Goal: Information Seeking & Learning: Learn about a topic

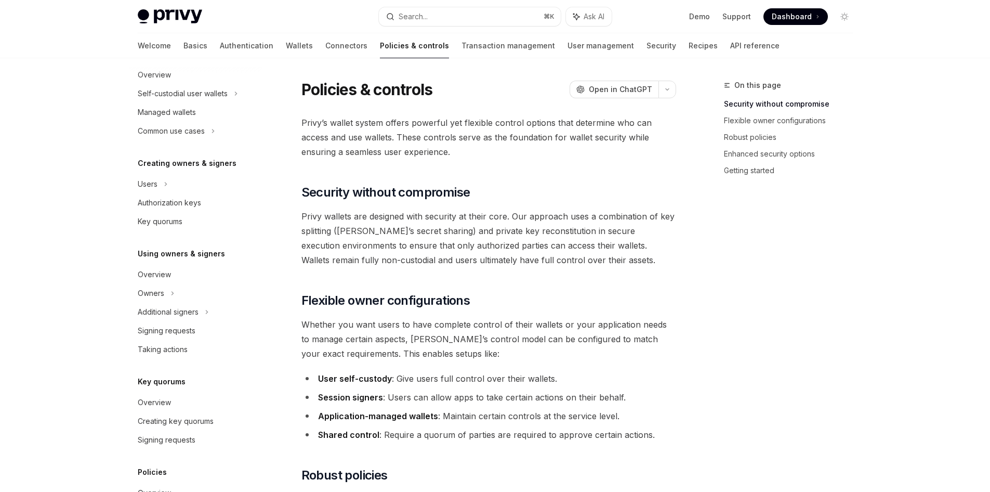
scroll to position [240, 0]
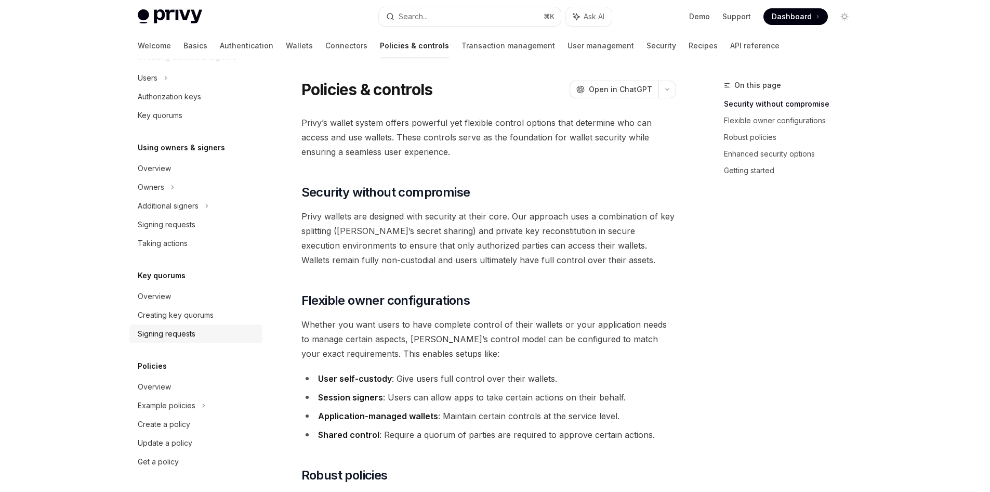
click at [212, 336] on div "Signing requests" at bounding box center [197, 333] width 119 height 12
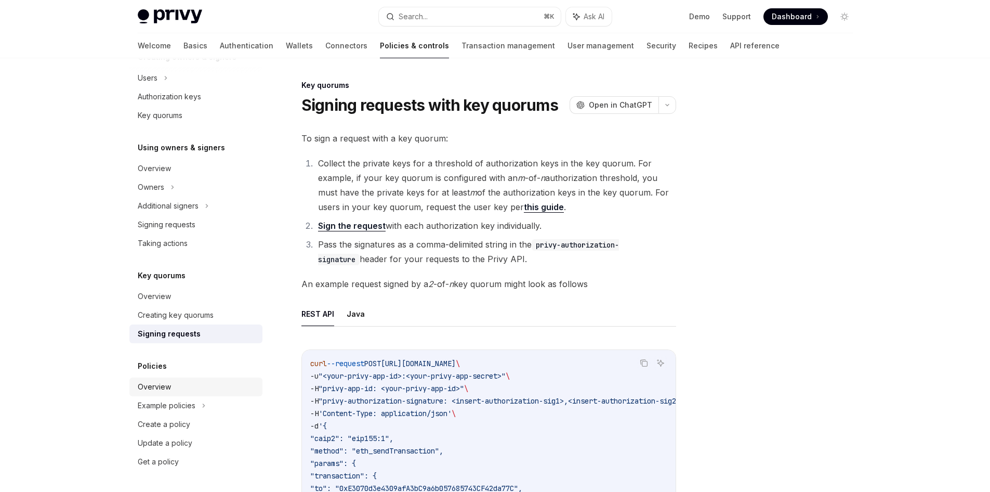
click at [195, 387] on div "Overview" at bounding box center [197, 386] width 119 height 12
type textarea "*"
